Goal: Transaction & Acquisition: Purchase product/service

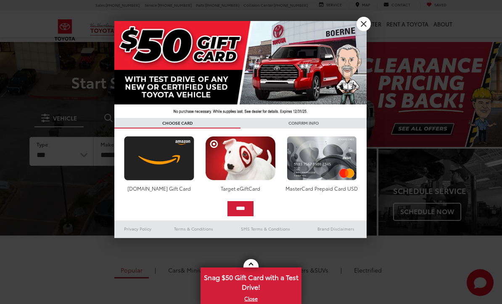
click at [364, 27] on link "X" at bounding box center [363, 24] width 14 height 14
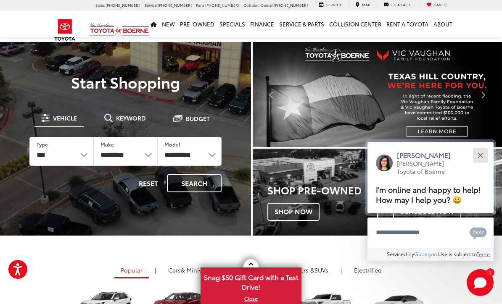
click at [476, 146] on button "Close" at bounding box center [480, 155] width 18 height 18
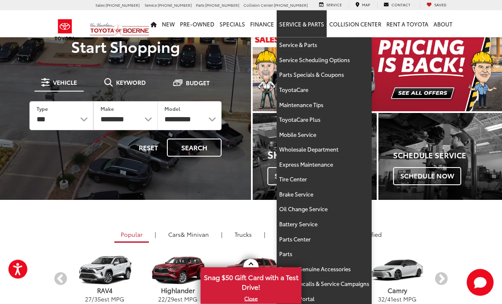
scroll to position [36, 0]
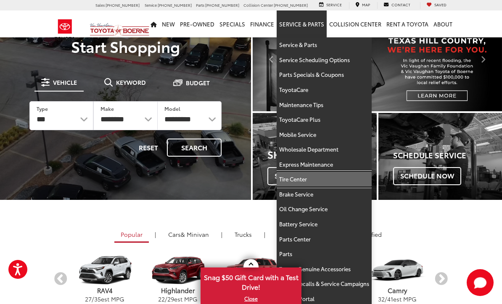
click at [306, 179] on link "Tire Center" at bounding box center [323, 179] width 95 height 15
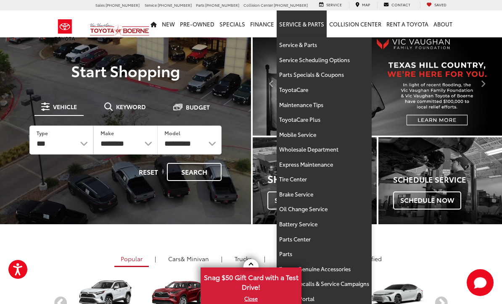
scroll to position [12, 0]
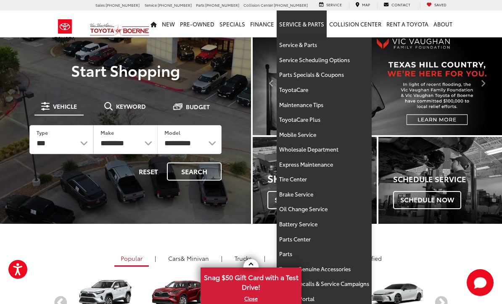
click at [313, 28] on link "Service & Parts" at bounding box center [301, 24] width 50 height 27
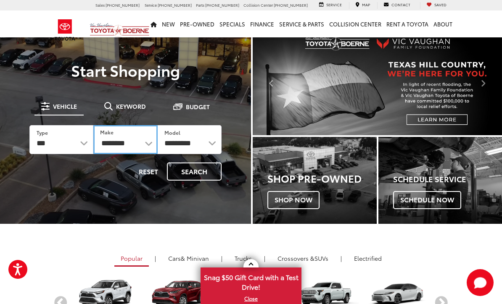
click at [148, 147] on select "**********" at bounding box center [125, 139] width 64 height 29
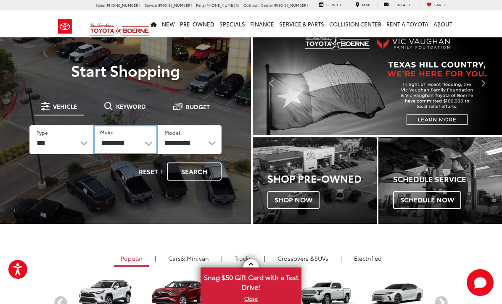
select select "******"
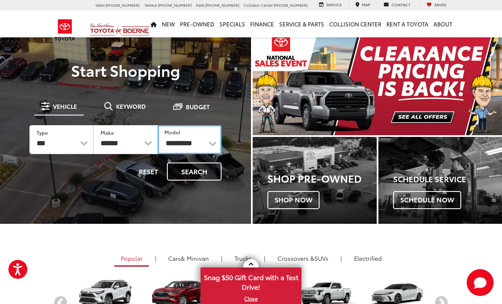
click at [213, 140] on select "**********" at bounding box center [190, 139] width 64 height 29
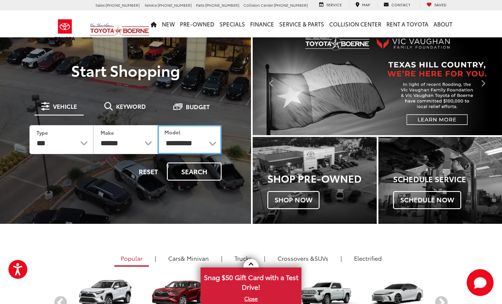
select select "*****"
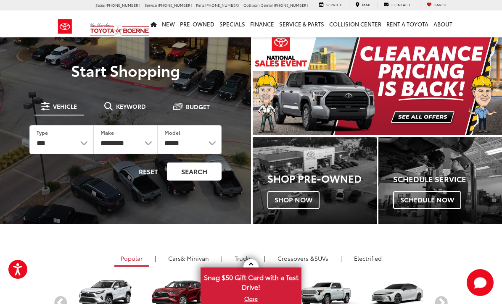
click at [197, 171] on button "Search" at bounding box center [194, 172] width 55 height 18
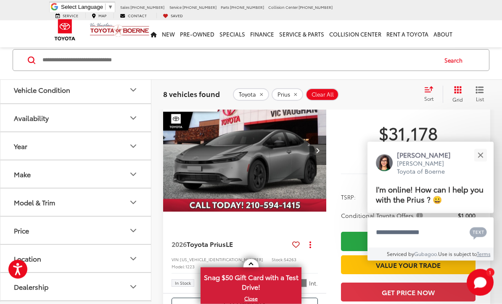
scroll to position [74, 0]
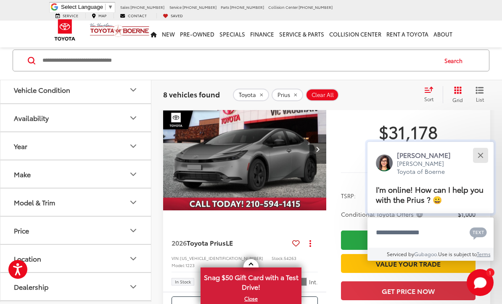
click at [479, 164] on button "Close" at bounding box center [480, 155] width 18 height 18
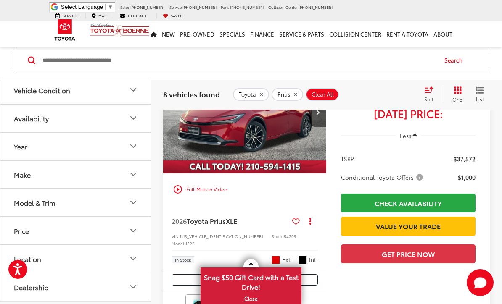
scroll to position [724, 0]
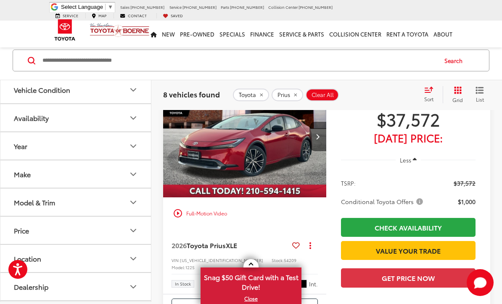
click at [315, 151] on button "Next image" at bounding box center [317, 136] width 17 height 29
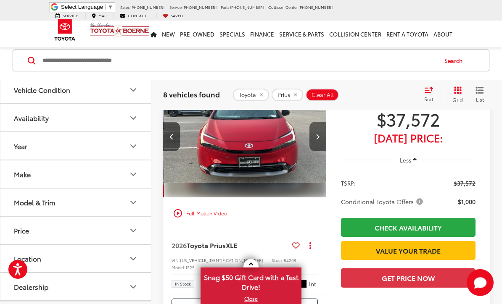
scroll to position [0, 164]
click at [312, 151] on button "Next image" at bounding box center [317, 136] width 17 height 29
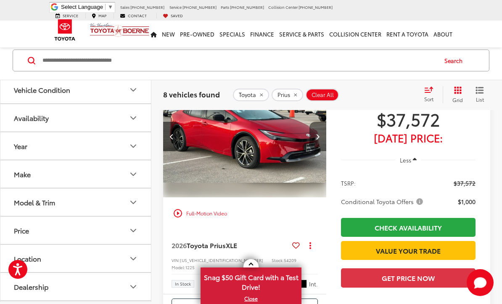
scroll to position [0, 329]
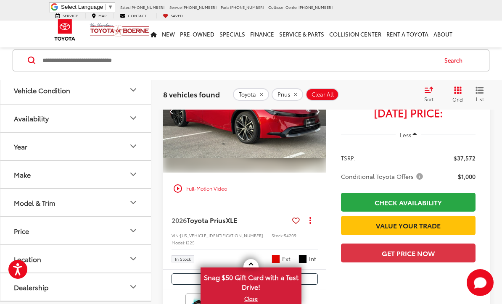
click at [319, 114] on icon "Next image" at bounding box center [318, 111] width 4 height 6
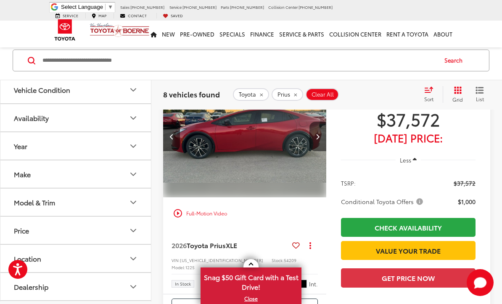
scroll to position [0, 493]
click at [315, 151] on button "Next image" at bounding box center [317, 136] width 17 height 29
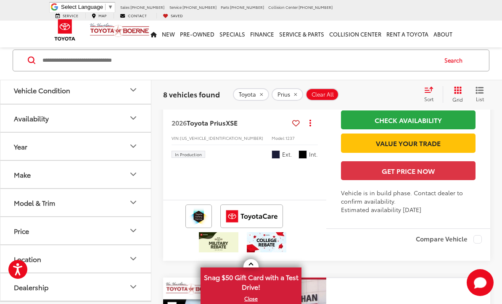
scroll to position [1965, 0]
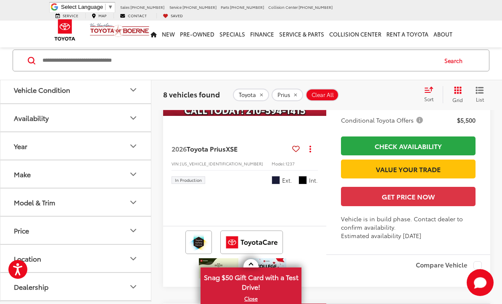
click at [320, 70] on button "Next image" at bounding box center [317, 54] width 17 height 29
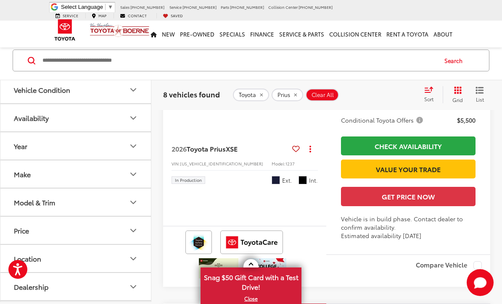
click at [317, 70] on button "Next image" at bounding box center [317, 54] width 17 height 29
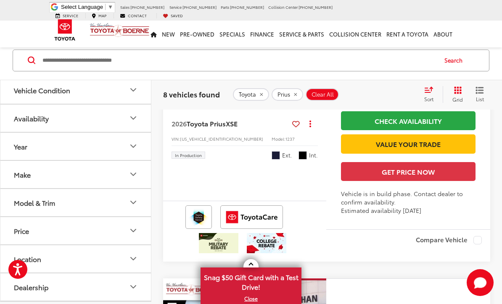
click at [316, 45] on button "Next image" at bounding box center [317, 29] width 17 height 29
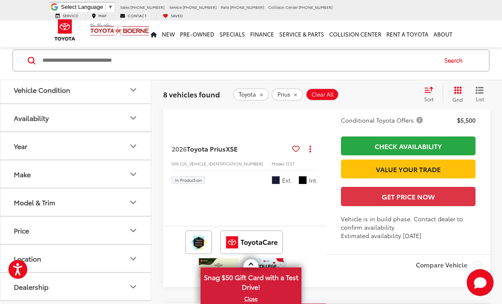
click at [316, 117] on img "2026 Toyota Prius XSE 3" at bounding box center [245, 55] width 164 height 123
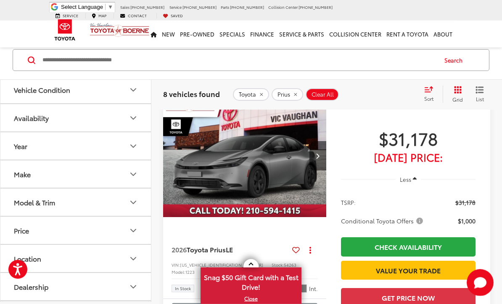
scroll to position [75, 0]
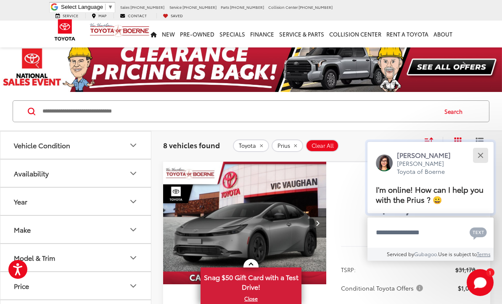
click at [481, 156] on button "Close" at bounding box center [480, 155] width 18 height 18
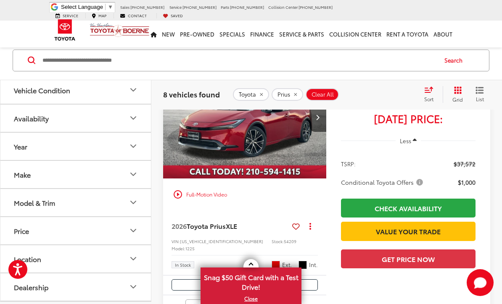
scroll to position [717, 0]
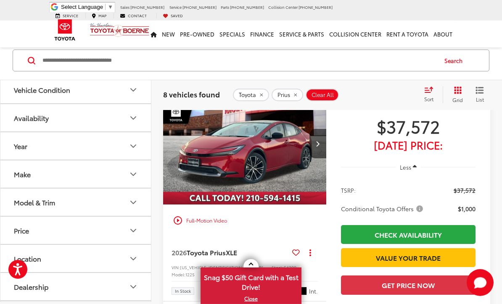
click at [405, 137] on span "$37,572" at bounding box center [408, 126] width 134 height 21
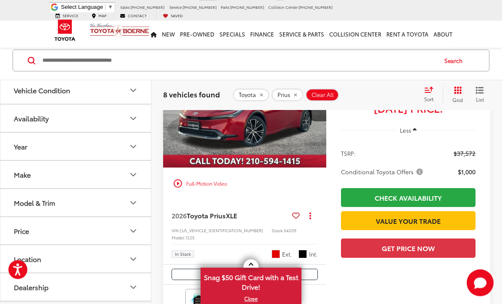
scroll to position [758, 0]
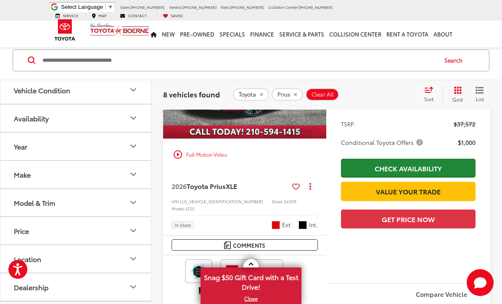
click at [424, 178] on link "Check Availability" at bounding box center [408, 168] width 134 height 19
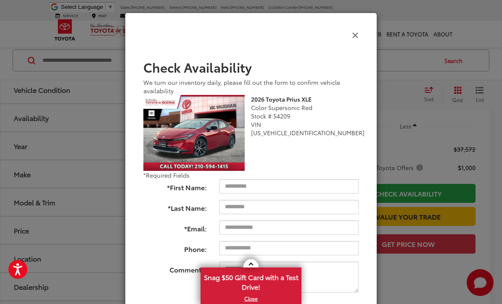
click at [358, 37] on icon "Close" at bounding box center [355, 34] width 7 height 9
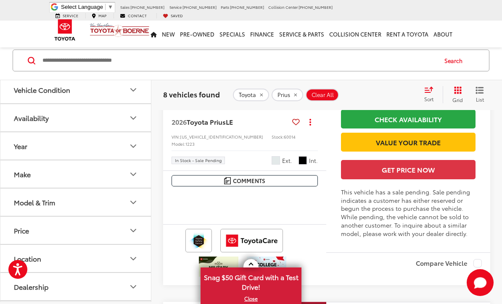
scroll to position [496, 0]
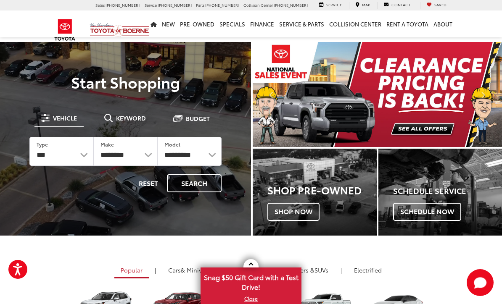
click at [157, 25] on icon "Home" at bounding box center [153, 24] width 6 height 5
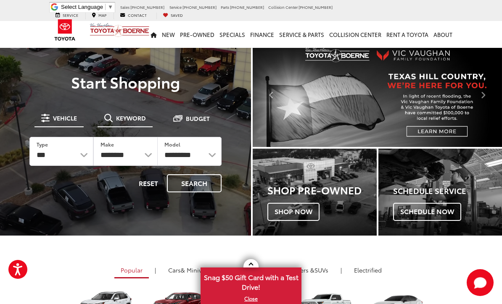
click at [108, 122] on button "Keyword" at bounding box center [124, 118] width 55 height 15
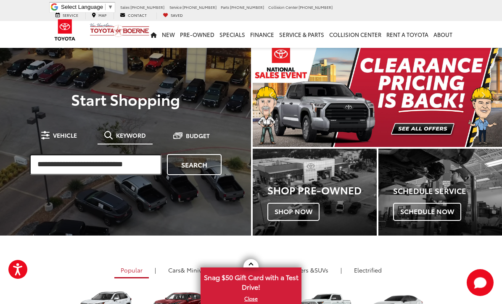
click at [59, 163] on input "search" at bounding box center [95, 164] width 132 height 21
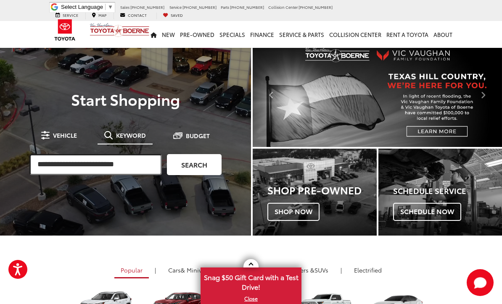
type input "**********"
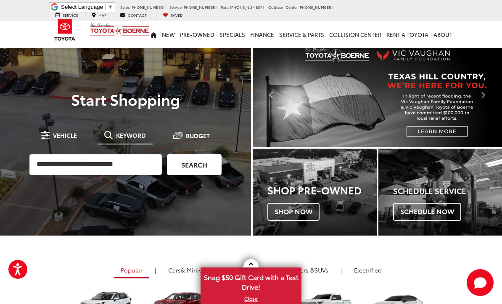
click at [197, 161] on link "Search" at bounding box center [194, 164] width 55 height 21
